Goal: Information Seeking & Learning: Find specific fact

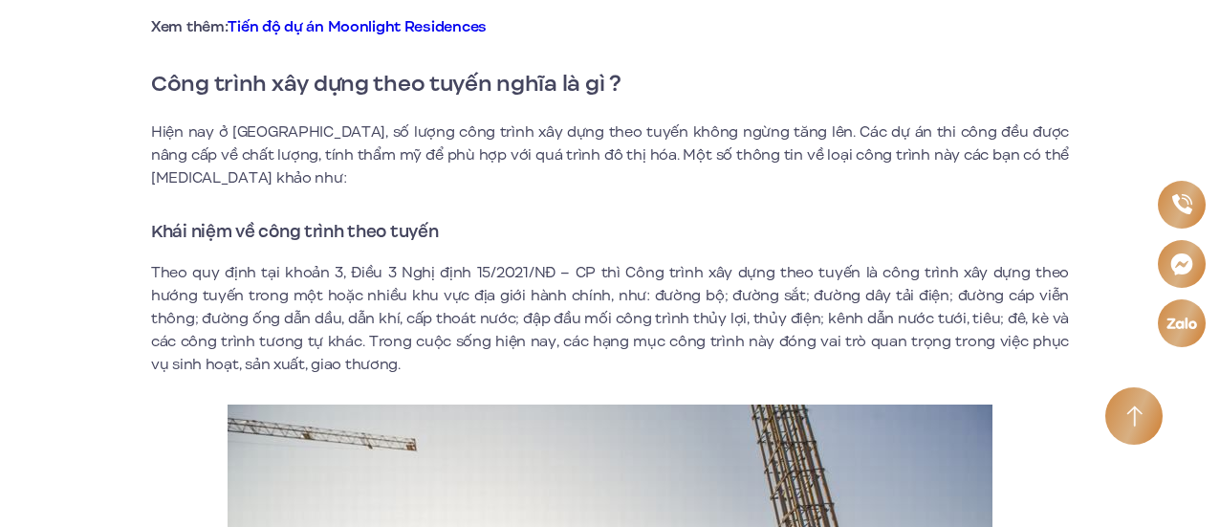
click at [658, 320] on p "Theo quy định tại khoản 3, Điều 3 Nghị định 15/2021/NĐ – CP thì Công trình xây …" at bounding box center [610, 318] width 918 height 115
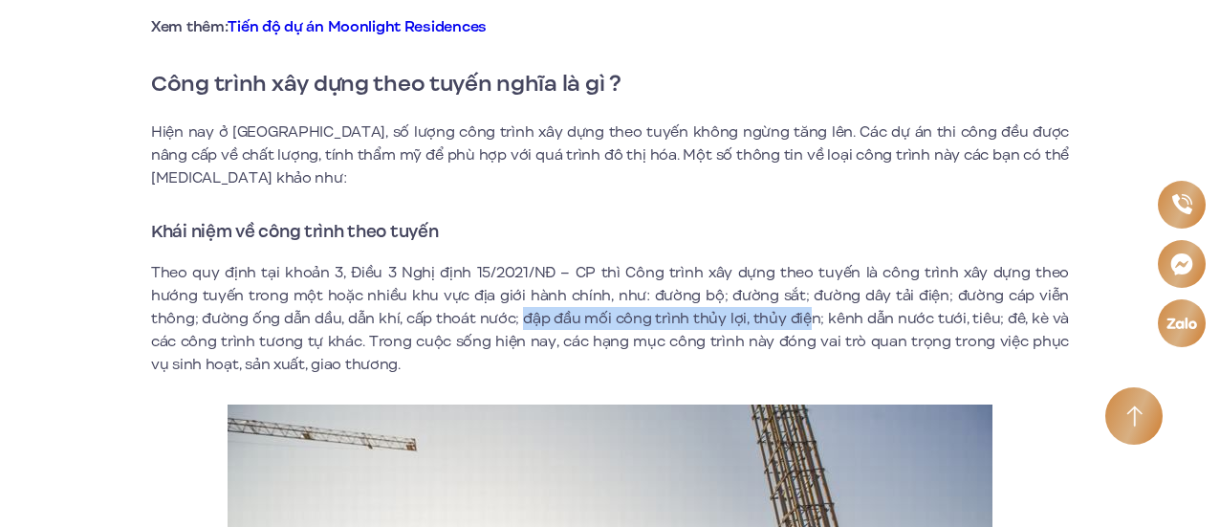
drag, startPoint x: 478, startPoint y: 320, endPoint x: 775, endPoint y: 320, distance: 297.4
click at [775, 320] on p "Theo quy định tại khoản 3, Điều 3 Nghị định 15/2021/NĐ – CP thì Công trình xây …" at bounding box center [610, 318] width 918 height 115
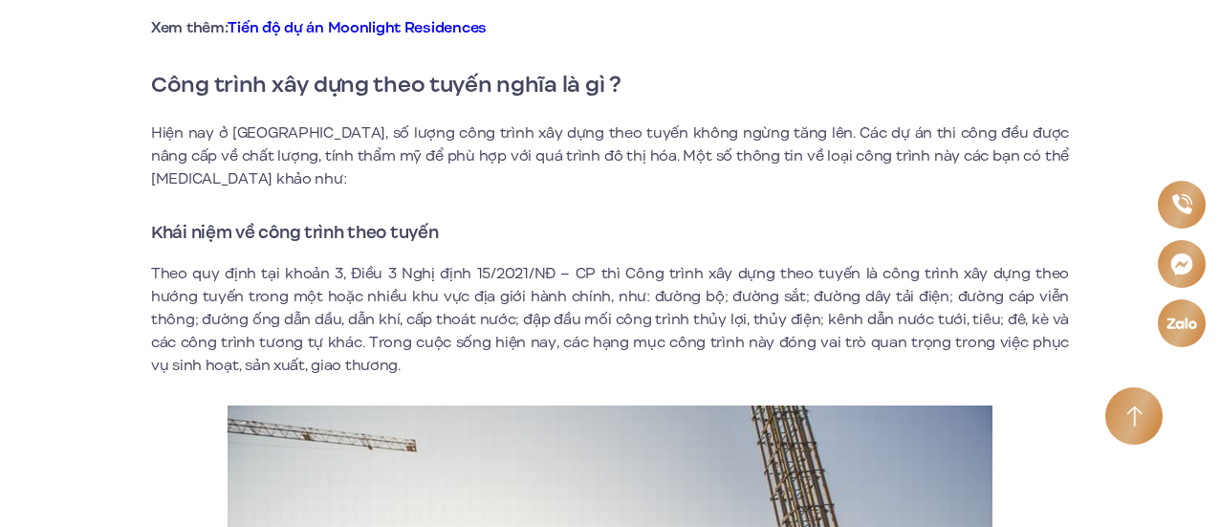
scroll to position [1534, 0]
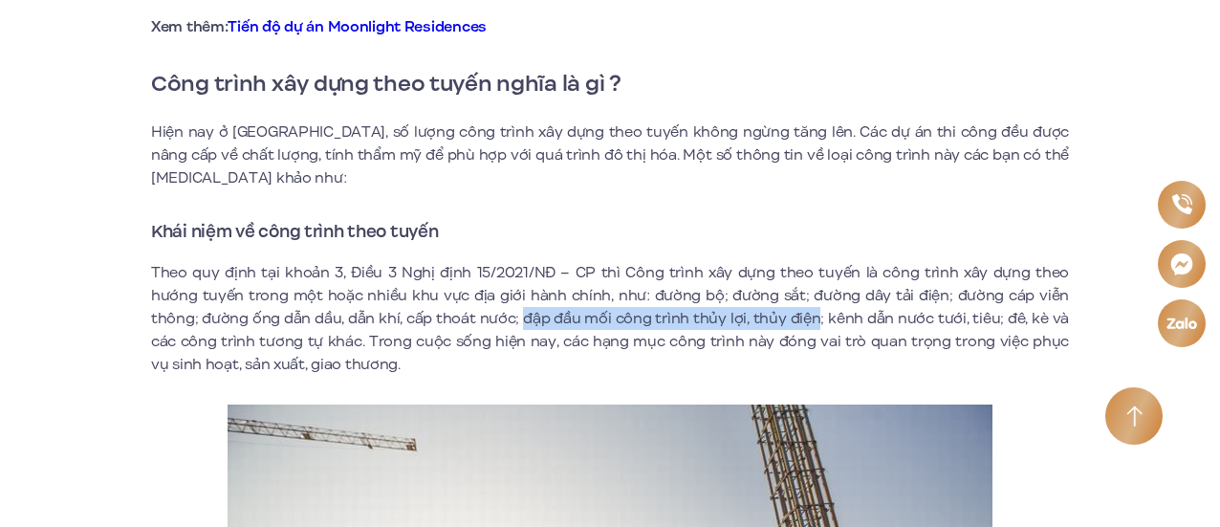
drag, startPoint x: 484, startPoint y: 319, endPoint x: 782, endPoint y: 320, distance: 298.3
click at [782, 320] on p "Theo quy định tại khoản 3, Điều 3 Nghị định 15/2021/NĐ – CP thì Công trình xây …" at bounding box center [610, 318] width 918 height 115
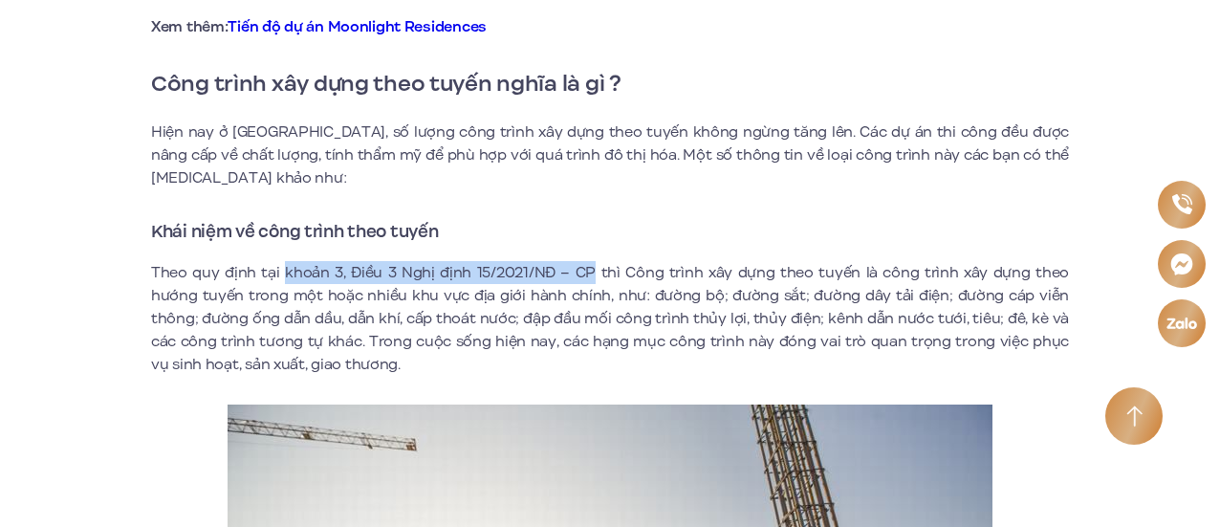
drag, startPoint x: 279, startPoint y: 272, endPoint x: 573, endPoint y: 273, distance: 293.6
click at [573, 273] on p "Theo quy định tại khoản 3, Điều 3 Nghị định 15/2021/NĐ – CP thì Công trình xây …" at bounding box center [610, 318] width 918 height 115
copy p "khoản 3, Điều 3 Nghị định 15/2021/NĐ – CP"
